Goal: Register for event/course

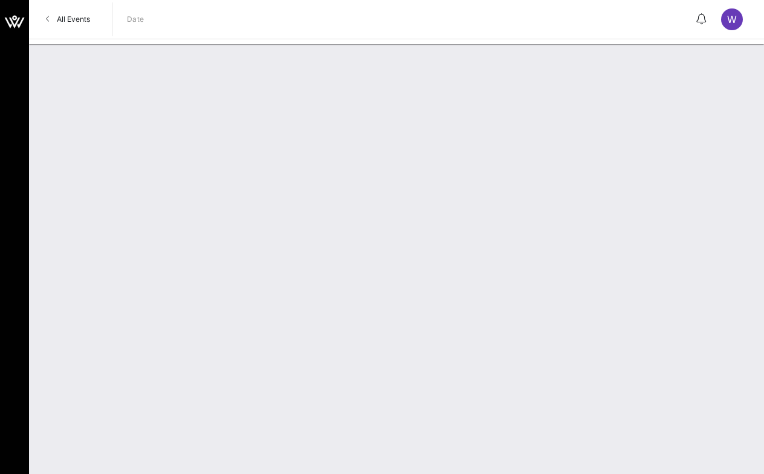
click at [72, 23] on span "All Events" at bounding box center [73, 19] width 33 height 9
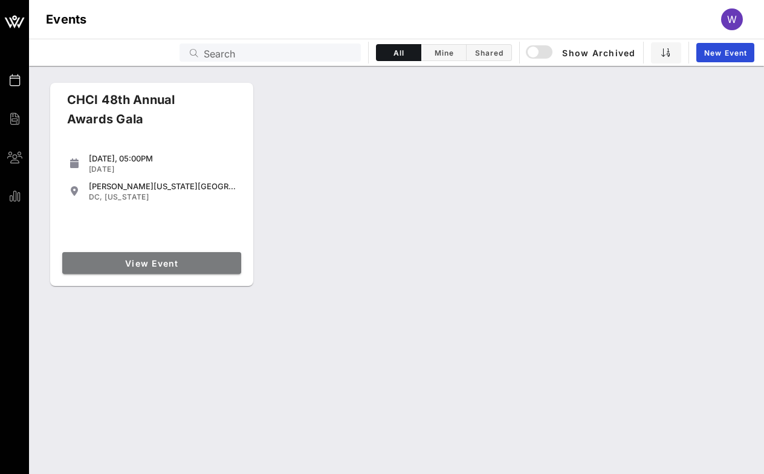
click at [161, 264] on span "View Event" at bounding box center [151, 263] width 169 height 10
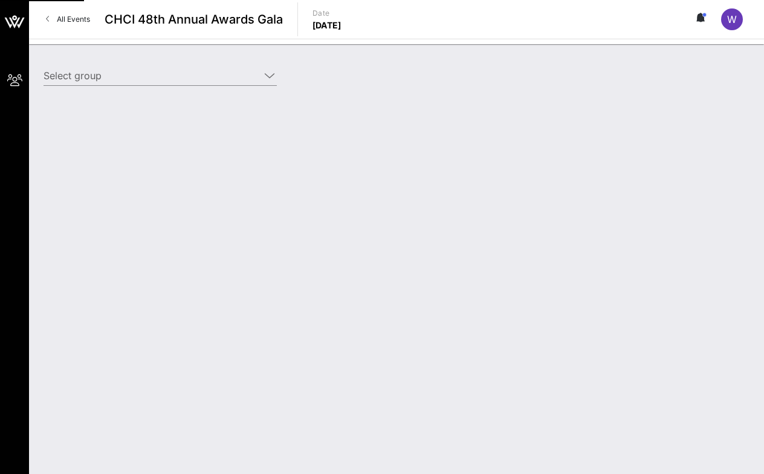
type input "Genentech (Genentech) [[PERSON_NAME], [EMAIL_ADDRESS][DOMAIN_NAME]]"
